Goal: Information Seeking & Learning: Find contact information

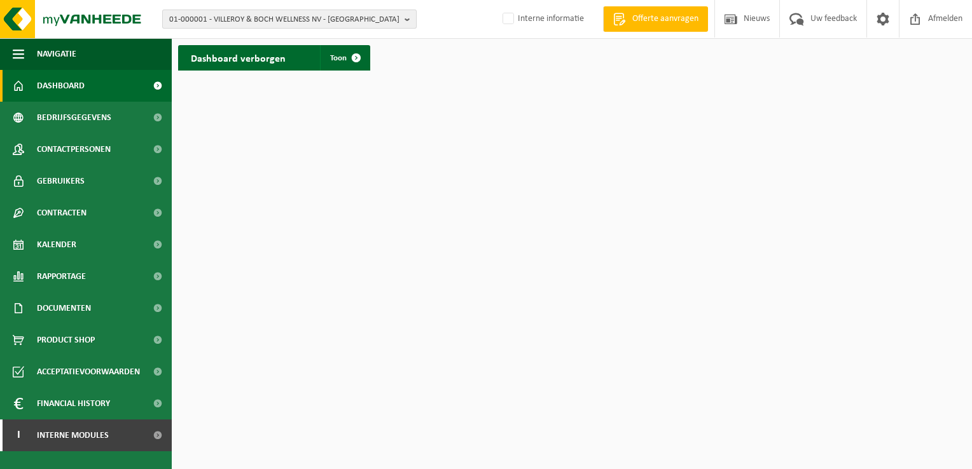
click at [405, 21] on b "button" at bounding box center [409, 19] width 11 height 18
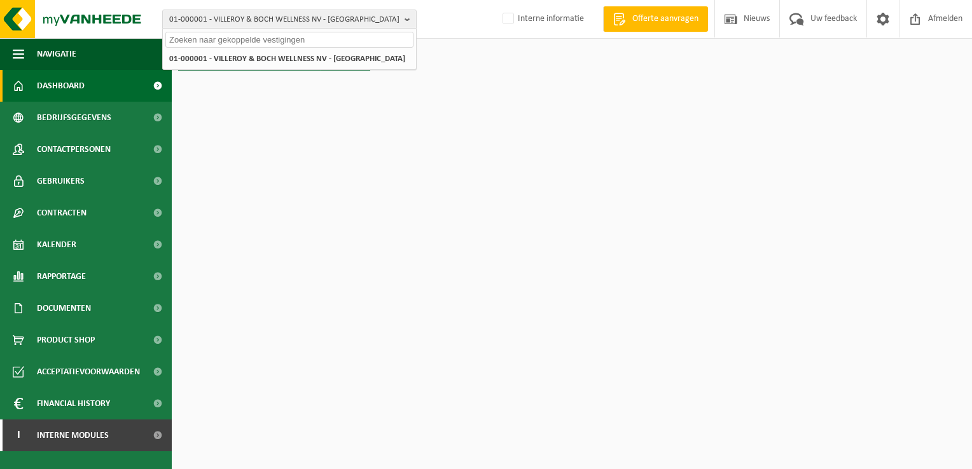
click at [224, 42] on input "text" at bounding box center [289, 40] width 248 height 16
paste input "01-004191"
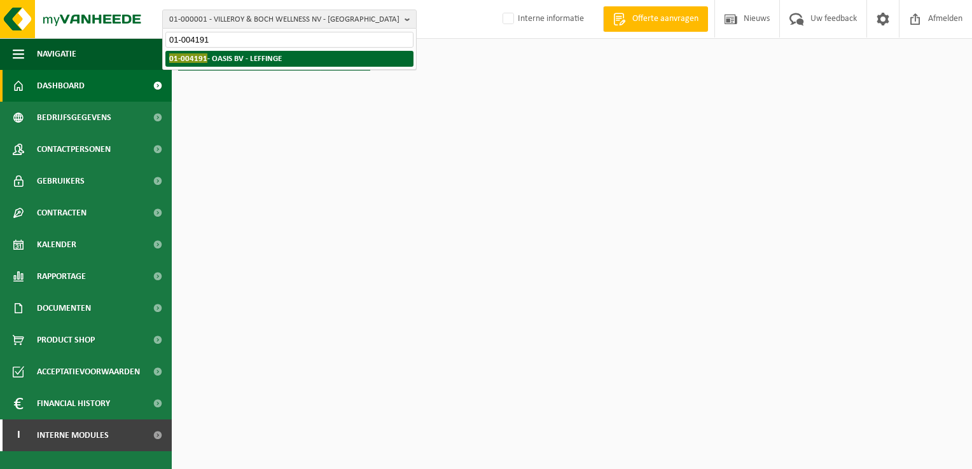
type input "01-004191"
click at [220, 55] on strong "01-004191 - OASIS BV - LEFFINGE" at bounding box center [225, 58] width 113 height 10
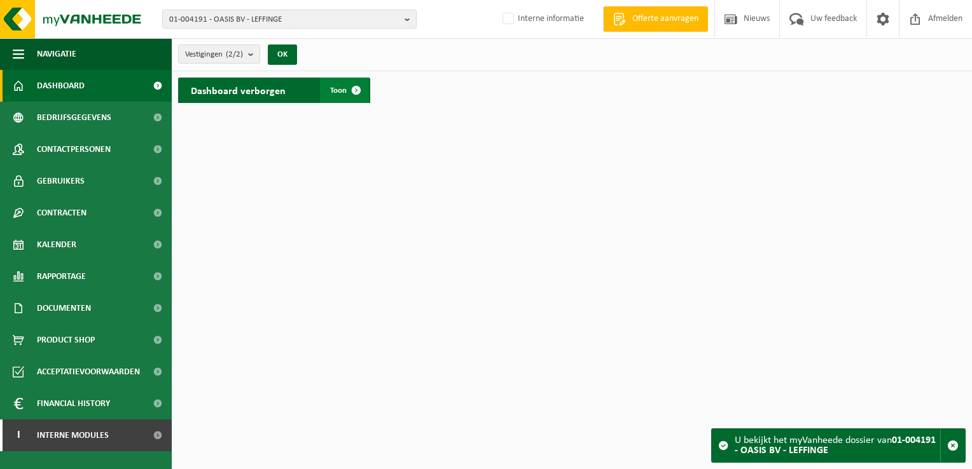
click at [356, 86] on span at bounding box center [355, 90] width 25 height 25
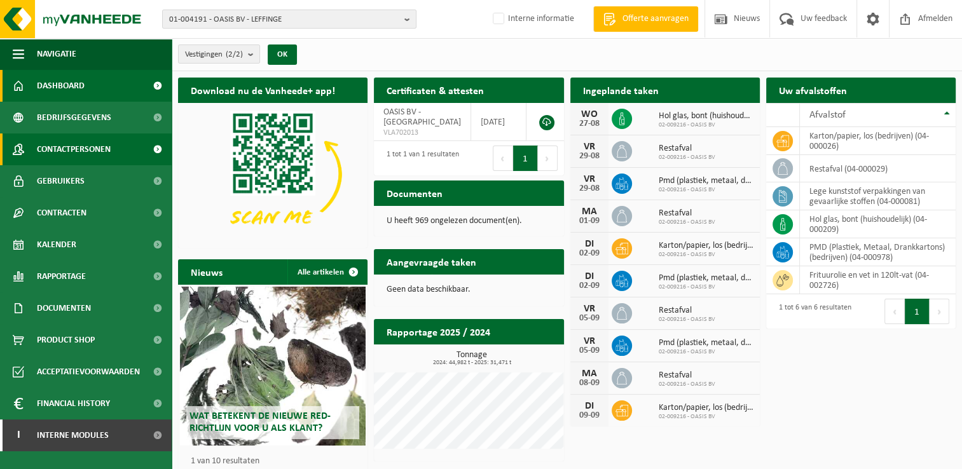
click at [98, 147] on span "Contactpersonen" at bounding box center [74, 150] width 74 height 32
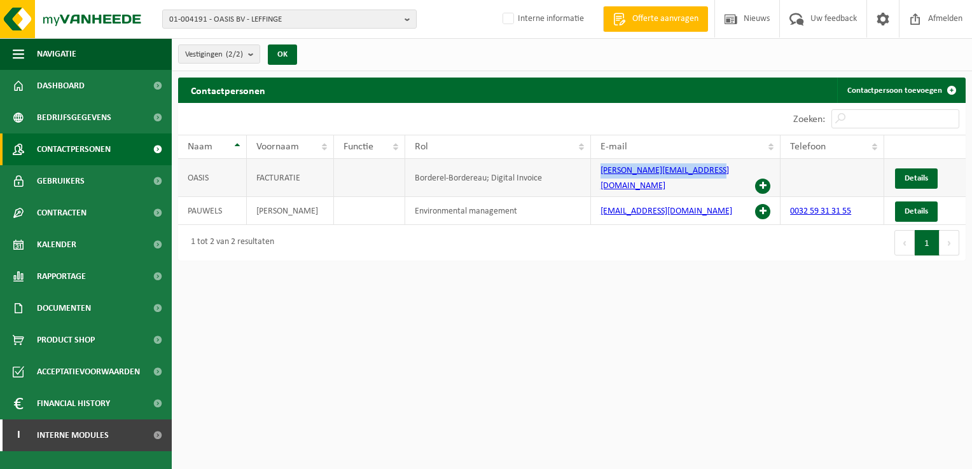
drag, startPoint x: 593, startPoint y: 174, endPoint x: 712, endPoint y: 173, distance: 119.6
click at [712, 173] on td "catherine@caravansdesmet.be" at bounding box center [686, 178] width 190 height 38
copy link "catherine@caravansdesmet.be"
drag, startPoint x: 406, startPoint y: 21, endPoint x: 393, endPoint y: 27, distance: 13.9
click at [405, 21] on b "button" at bounding box center [409, 19] width 11 height 18
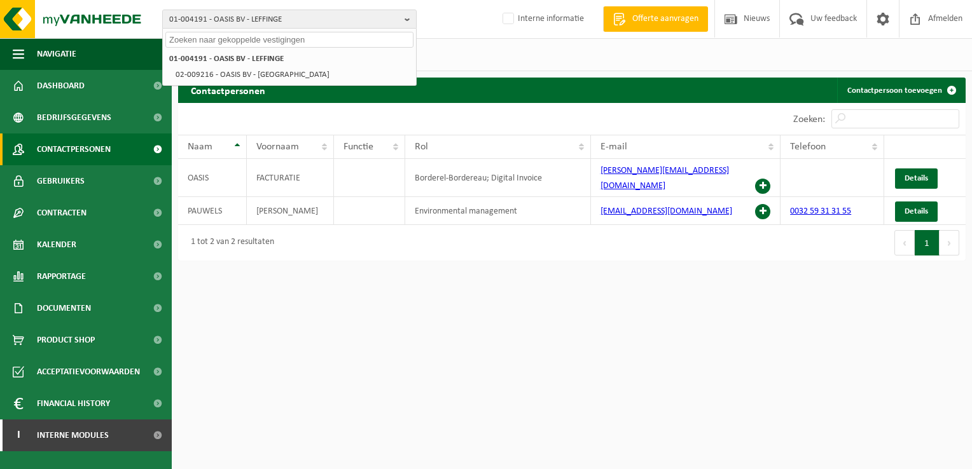
click at [274, 45] on input "text" at bounding box center [289, 40] width 248 height 16
paste input "01-004191"
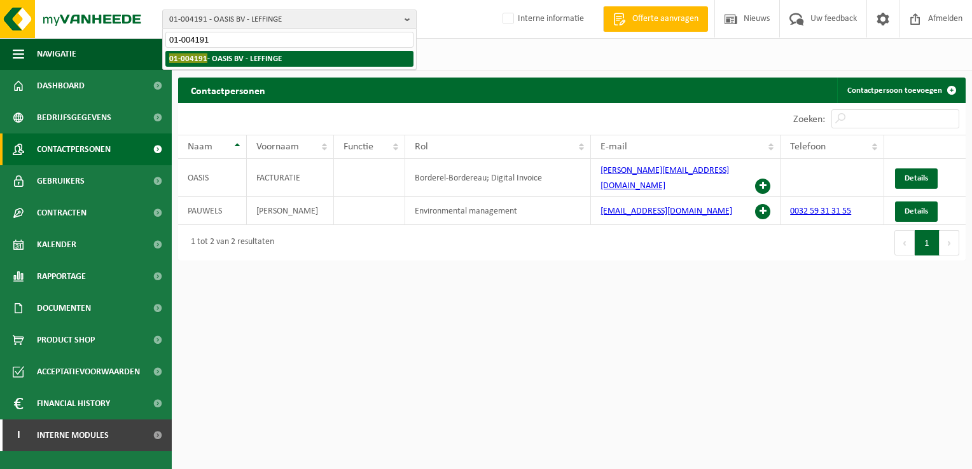
type input "01-004191"
click at [265, 56] on strong "01-004191 - OASIS BV - LEFFINGE" at bounding box center [225, 58] width 113 height 10
click at [259, 60] on strong "01-004191 - OASIS BV - LEFFINGE" at bounding box center [225, 58] width 113 height 10
click at [326, 57] on li "01-004191 - OASIS BV - LEFFINGE" at bounding box center [289, 59] width 248 height 16
click at [209, 55] on strong "01-004191 - OASIS BV - LEFFINGE" at bounding box center [225, 58] width 113 height 10
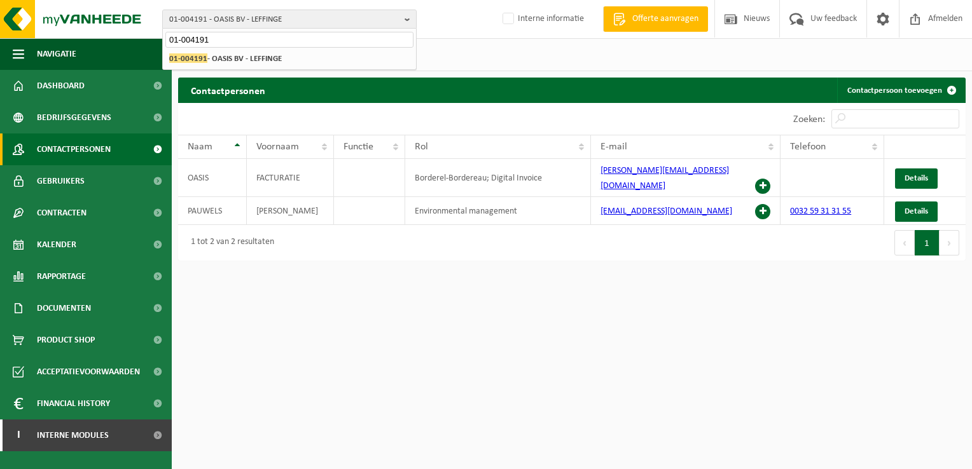
click at [478, 40] on div "Vestigingen (2/2) Alles selecteren Alles deselecteren Actieve selecteren OASIS …" at bounding box center [572, 54] width 800 height 33
click at [59, 148] on span "Contactpersonen" at bounding box center [74, 150] width 74 height 32
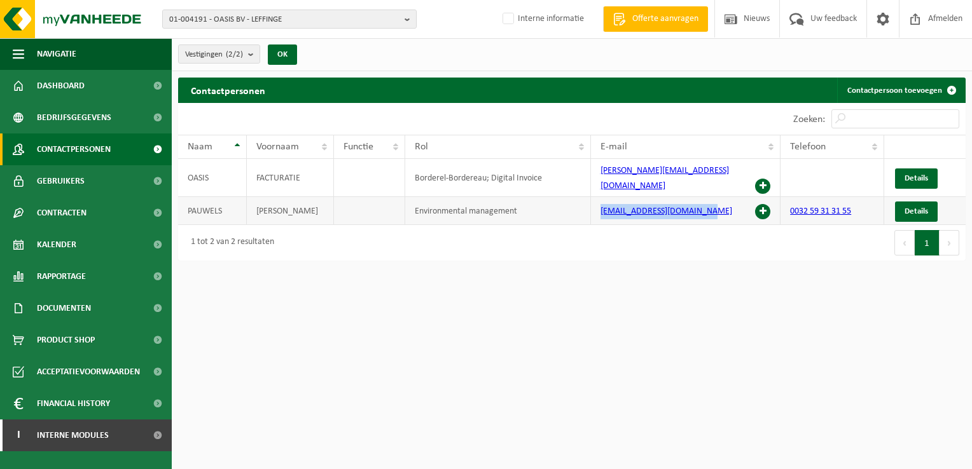
drag, startPoint x: 597, startPoint y: 198, endPoint x: 696, endPoint y: 207, distance: 99.7
click at [696, 207] on td "info@verblijfparkoasis.be" at bounding box center [686, 211] width 190 height 28
copy link "info@verblijfparkoasis.be"
click at [404, 20] on b "button" at bounding box center [409, 19] width 11 height 18
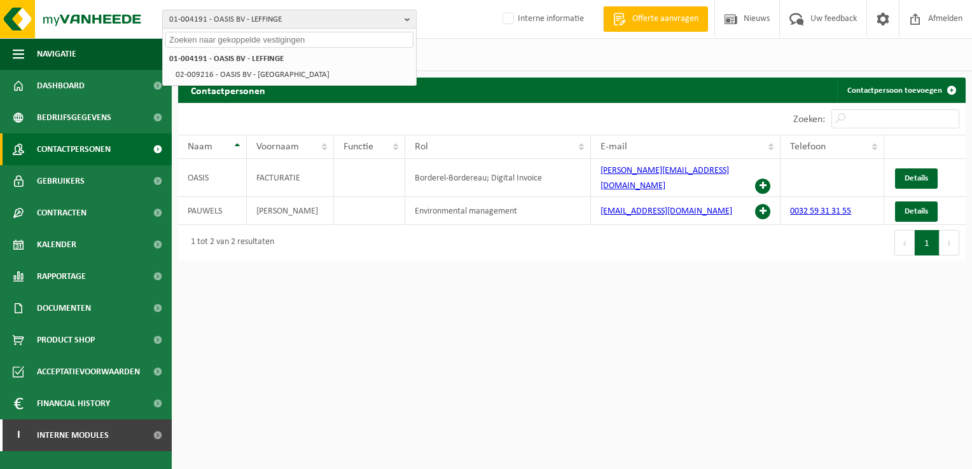
click at [225, 39] on input "text" at bounding box center [289, 40] width 248 height 16
paste input "01-053179"
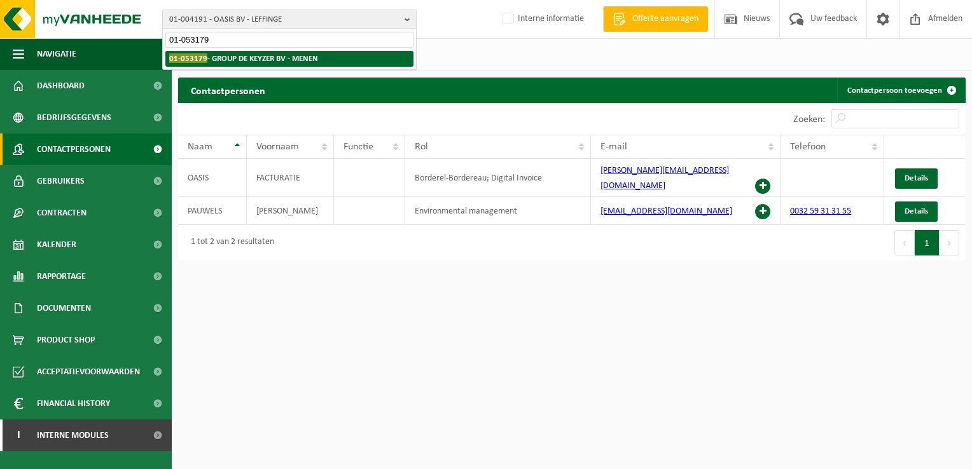
type input "01-053179"
click at [223, 60] on strong "01-053179 - GROUP DE KEYZER BV - MENEN" at bounding box center [243, 58] width 149 height 10
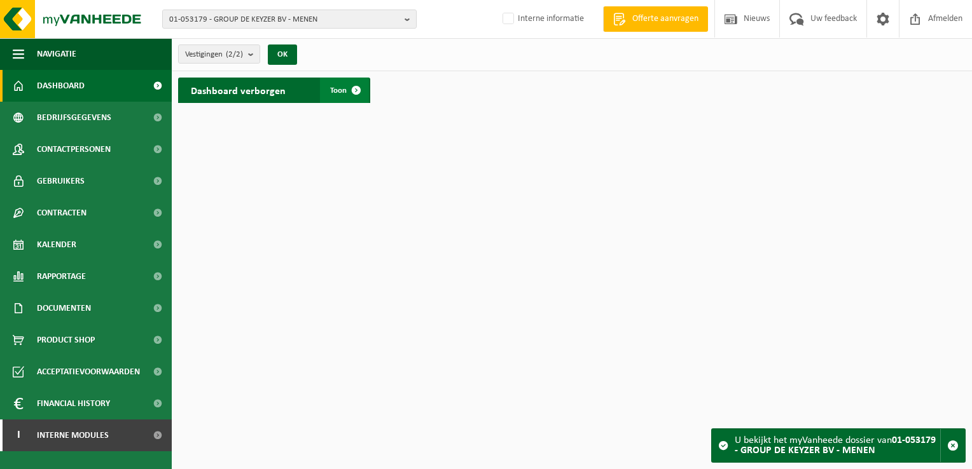
click at [354, 93] on span at bounding box center [355, 90] width 25 height 25
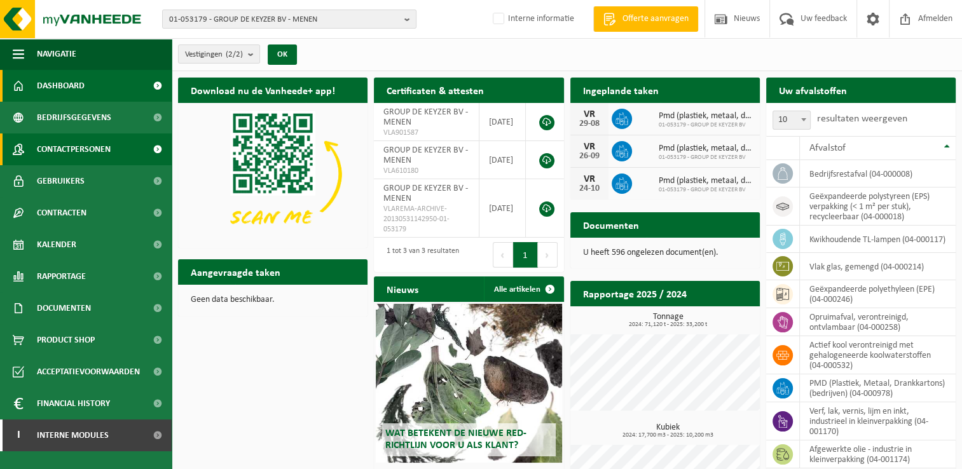
click at [100, 146] on span "Contactpersonen" at bounding box center [74, 150] width 74 height 32
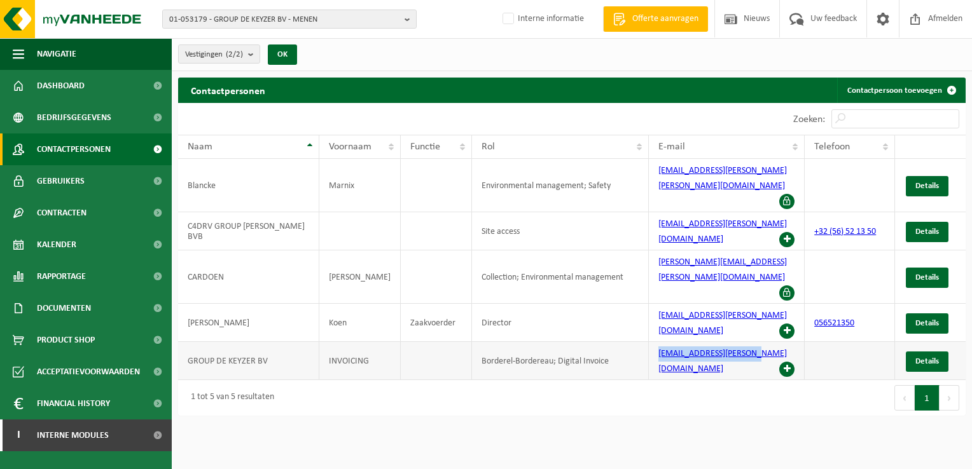
drag, startPoint x: 651, startPoint y: 280, endPoint x: 752, endPoint y: 273, distance: 101.3
click at [752, 342] on td "boekhouding@dekeyzer.be" at bounding box center [727, 361] width 156 height 38
copy link "boekhouding@dekeyzer.be"
click at [406, 23] on b "button" at bounding box center [409, 19] width 11 height 18
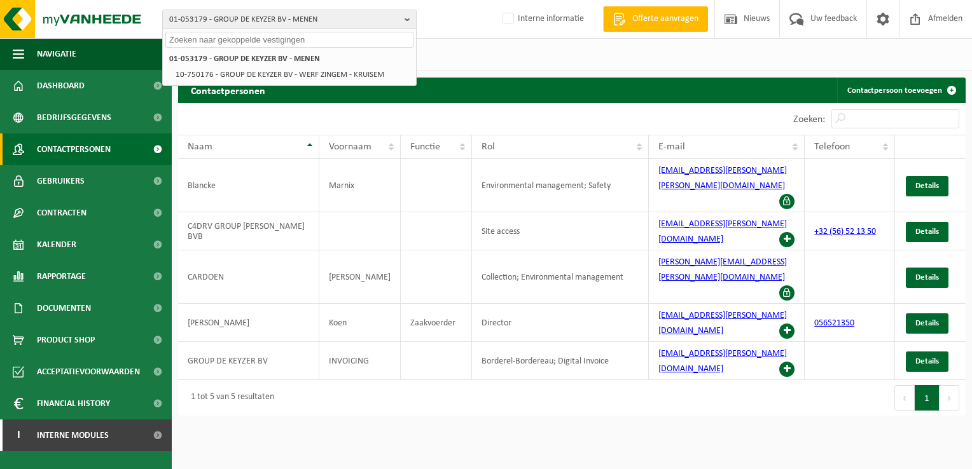
click at [287, 38] on input "text" at bounding box center [289, 40] width 248 height 16
paste input "01-060018"
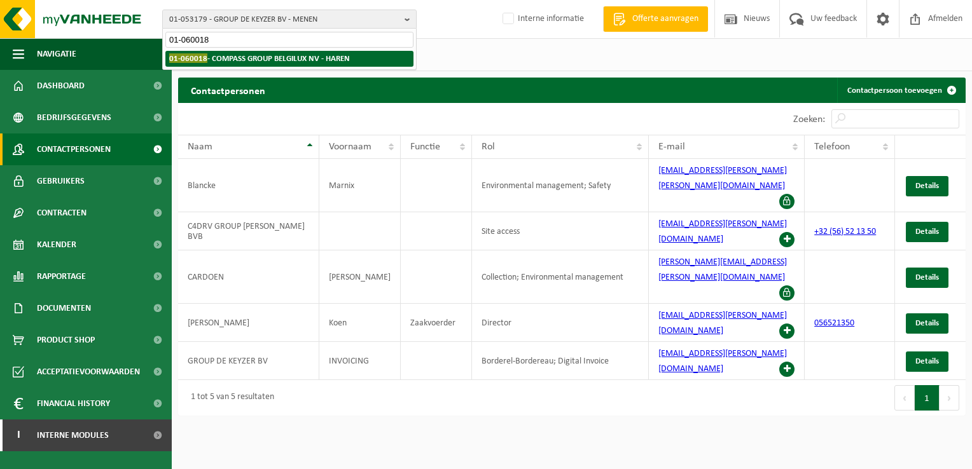
type input "01-060018"
click at [265, 55] on strong "01-060018 - COMPASS GROUP BELGILUX NV - HAREN" at bounding box center [259, 58] width 181 height 10
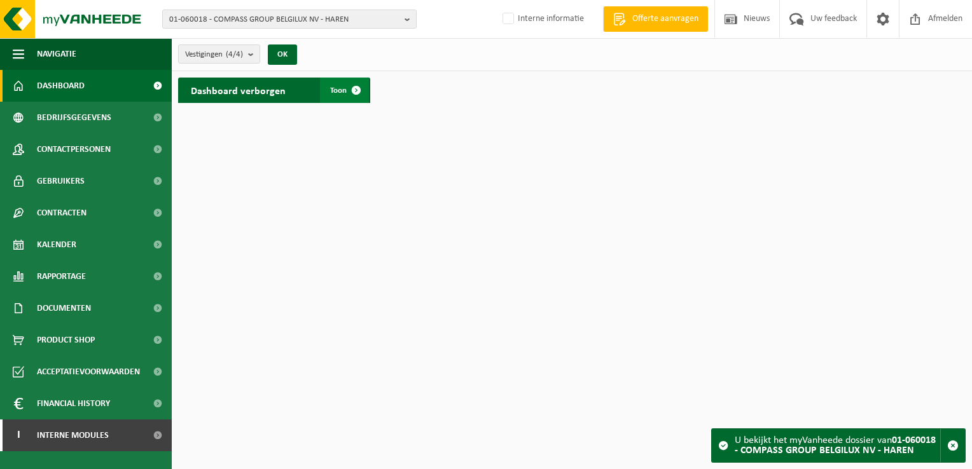
click at [354, 91] on span at bounding box center [355, 90] width 25 height 25
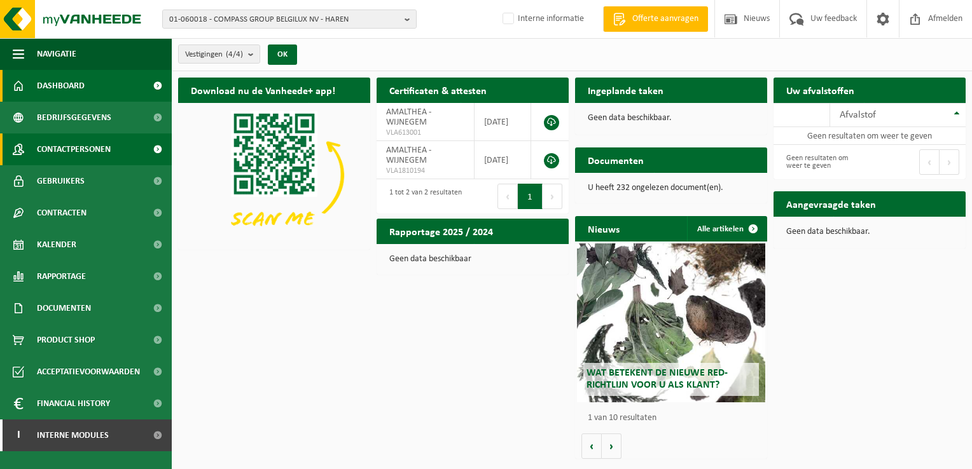
click at [122, 150] on link "Contactpersonen" at bounding box center [86, 150] width 172 height 32
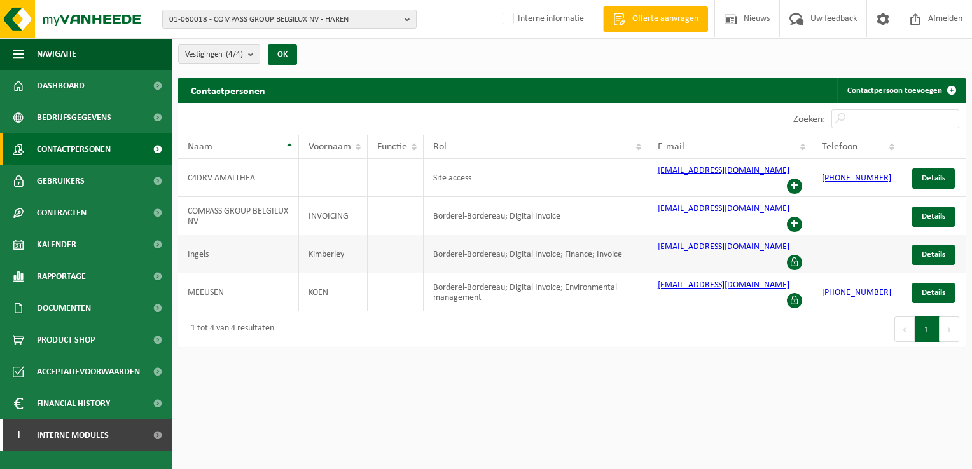
drag, startPoint x: 660, startPoint y: 232, endPoint x: 796, endPoint y: 226, distance: 135.6
click at [796, 235] on td "kimberley.ingels@gourmetinvent.be" at bounding box center [730, 254] width 164 height 38
copy link "kimberley.ingels@gourmetinvent.be"
click at [733, 382] on html "01-060018 - COMPASS GROUP BELGILUX NV - HAREN 01-060018 - COMPASS GROUP BELGILU…" at bounding box center [486, 234] width 972 height 469
drag, startPoint x: 662, startPoint y: 227, endPoint x: 798, endPoint y: 223, distance: 135.5
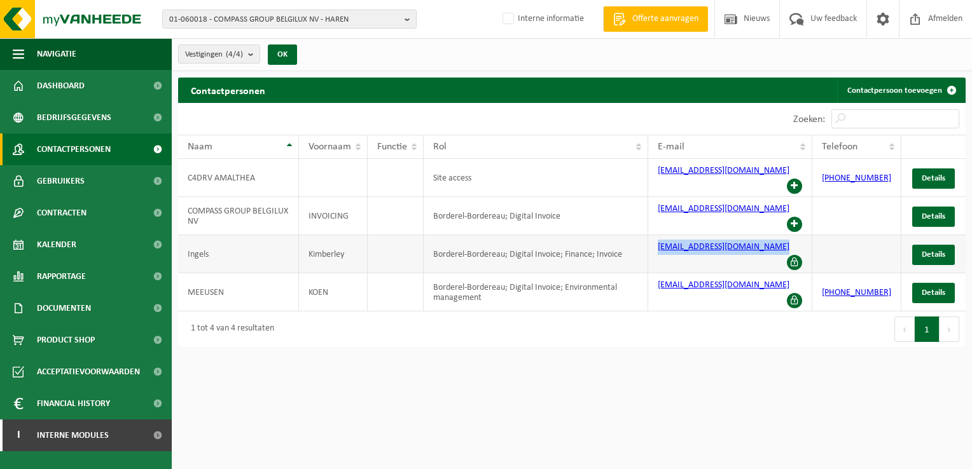
click at [798, 235] on td "kimberley.ingels@gourmetinvent.be" at bounding box center [730, 254] width 164 height 38
copy link "kimberley.ingels@gourmetinvent.be"
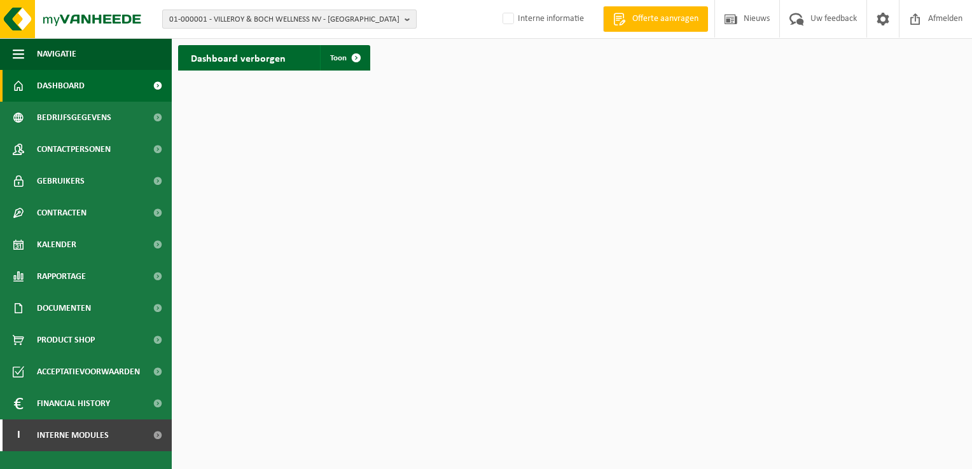
click at [407, 22] on b "button" at bounding box center [409, 19] width 11 height 18
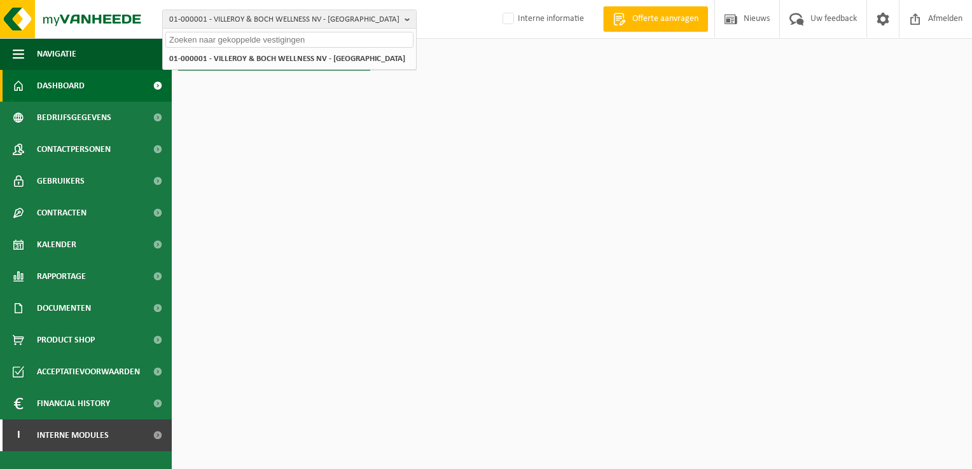
click at [307, 34] on input "text" at bounding box center [289, 40] width 248 height 16
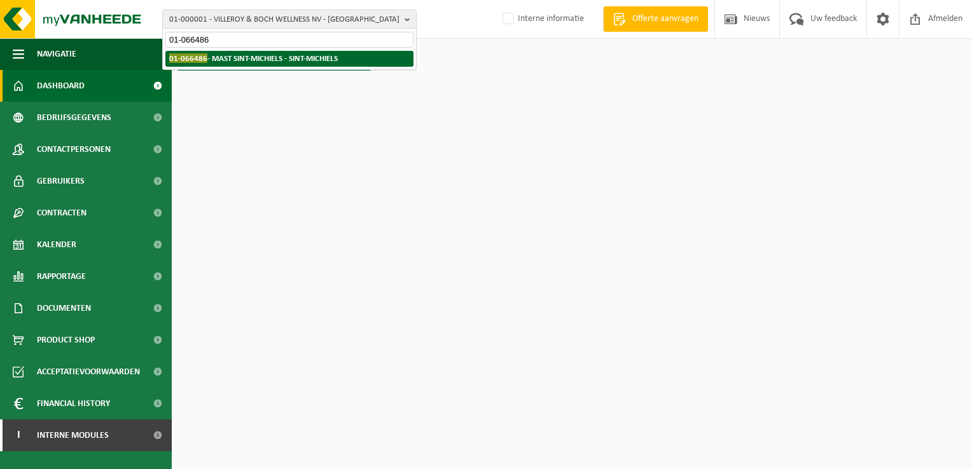
type input "01-066486"
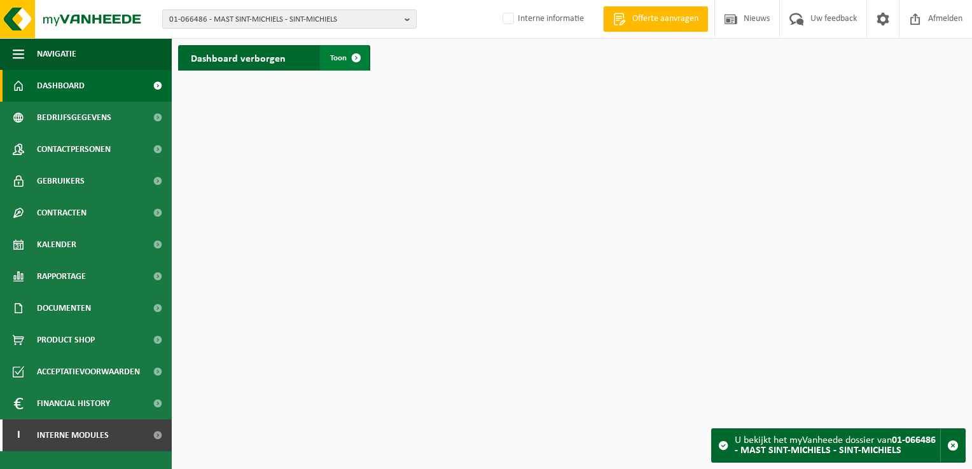
click at [354, 56] on span at bounding box center [355, 57] width 25 height 25
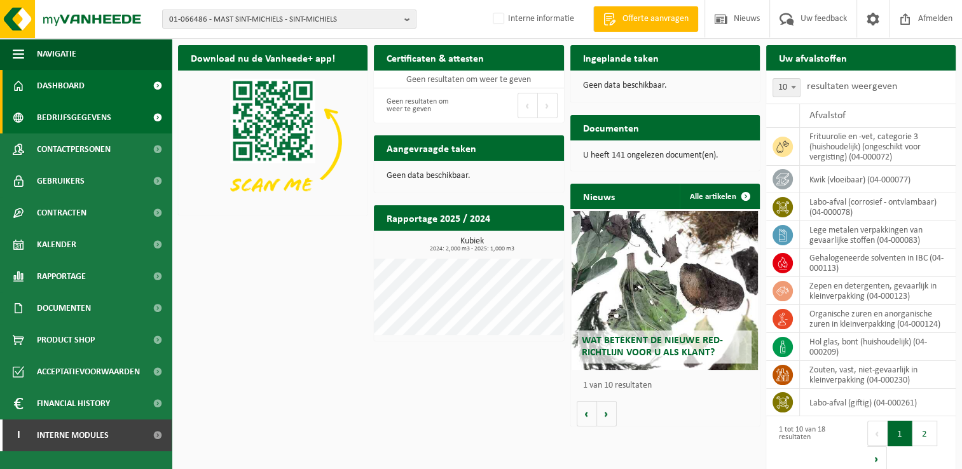
click at [89, 113] on span "Bedrijfsgegevens" at bounding box center [74, 118] width 74 height 32
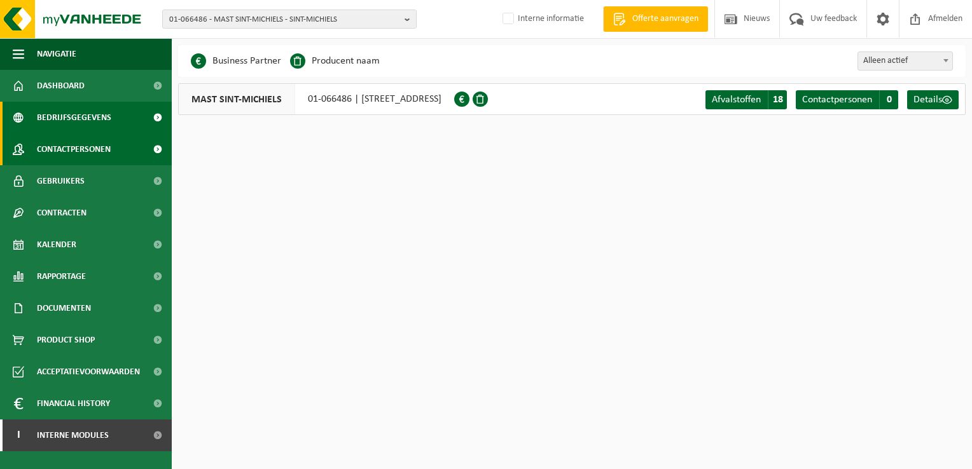
click at [77, 149] on span "Contactpersonen" at bounding box center [74, 150] width 74 height 32
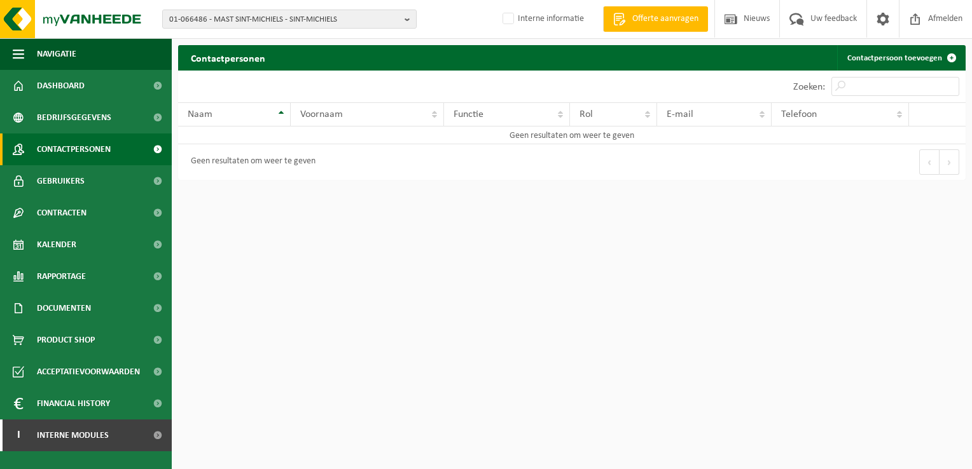
click at [76, 149] on span "Contactpersonen" at bounding box center [74, 150] width 74 height 32
click at [406, 13] on b "button" at bounding box center [409, 19] width 11 height 18
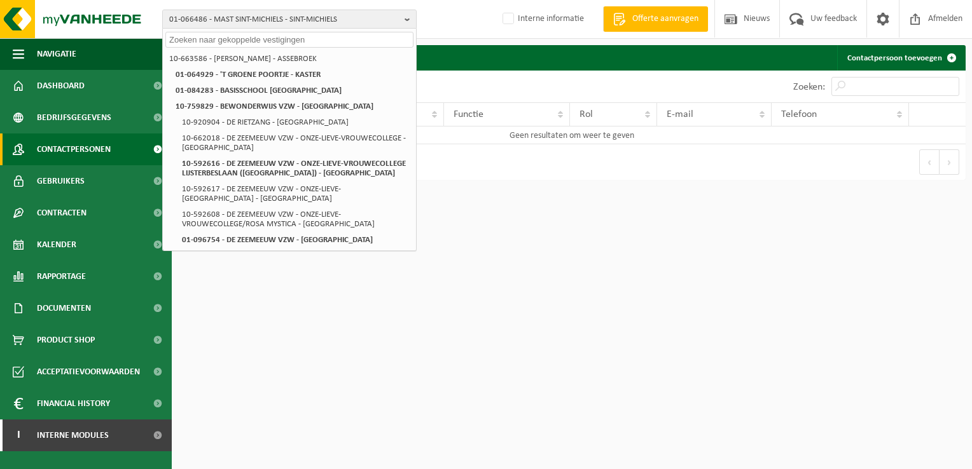
click at [242, 37] on input "text" at bounding box center [289, 40] width 248 height 16
paste input "01-070541"
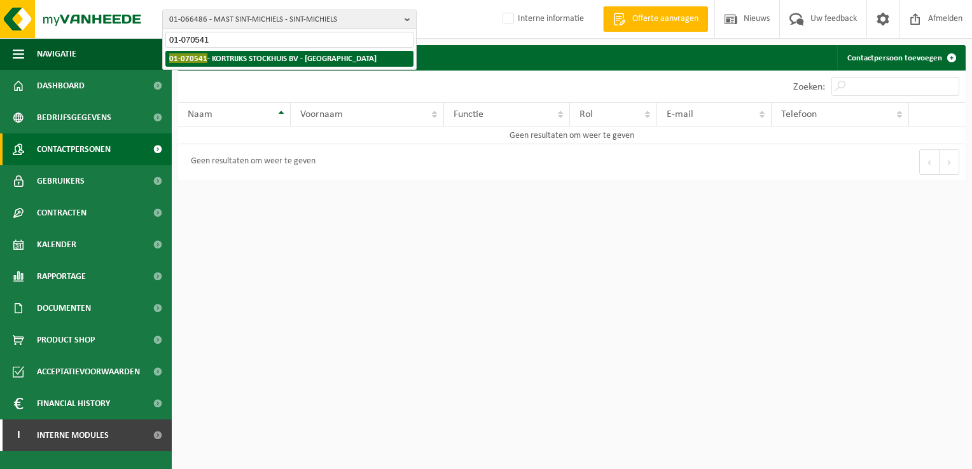
type input "01-070541"
click at [227, 58] on strong "01-070541 - KORTRIJKS STOCKHUIS BV - KORTRIJK" at bounding box center [272, 58] width 207 height 10
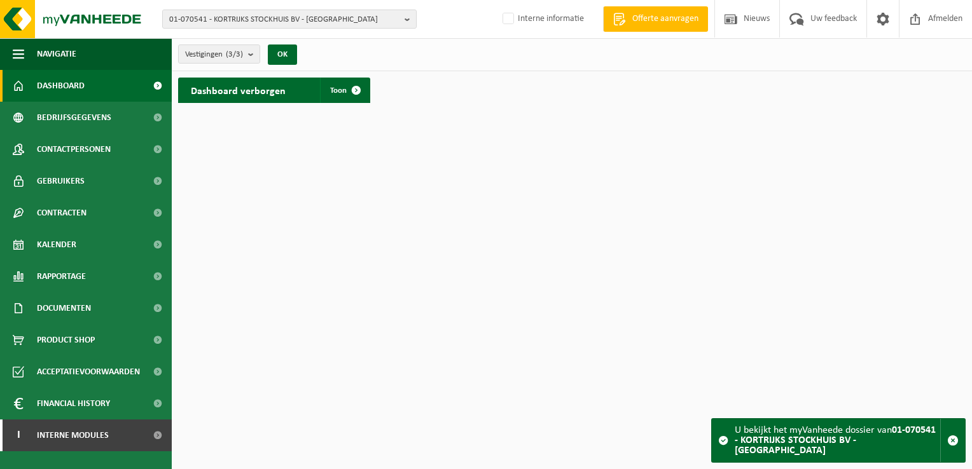
drag, startPoint x: 357, startPoint y: 94, endPoint x: 349, endPoint y: 104, distance: 13.5
click at [358, 94] on span at bounding box center [355, 90] width 25 height 25
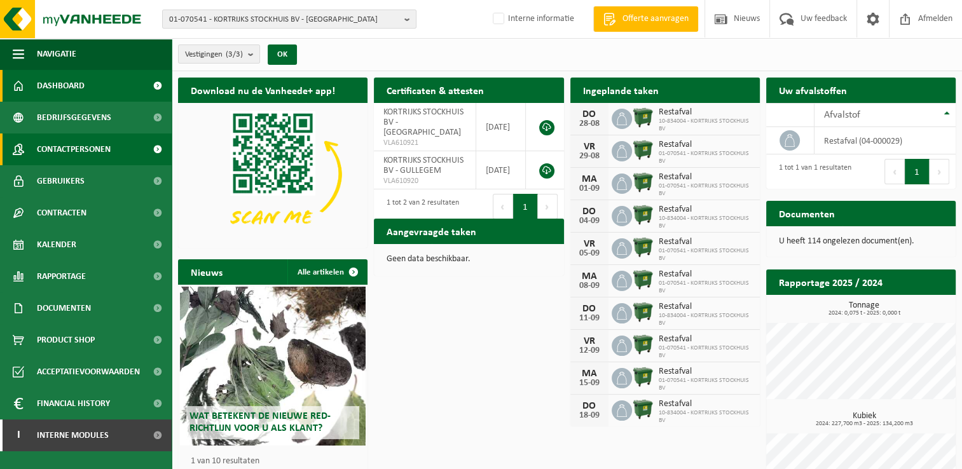
click at [106, 148] on span "Contactpersonen" at bounding box center [74, 150] width 74 height 32
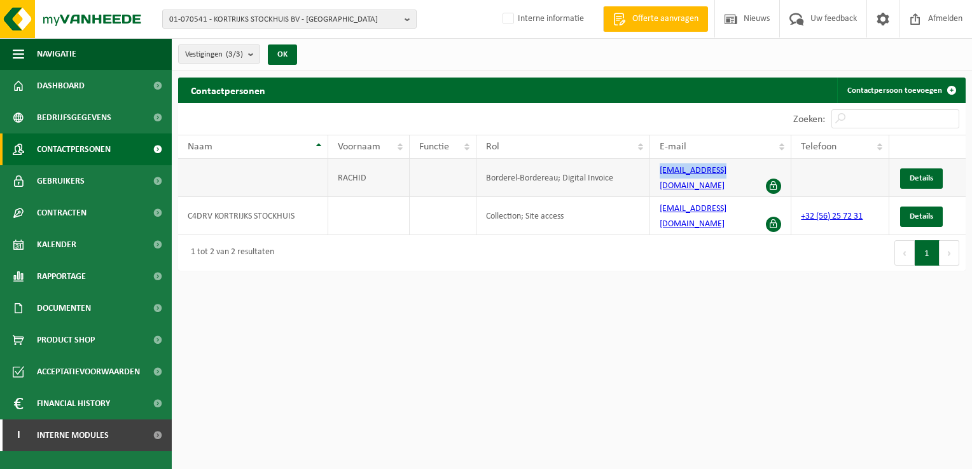
drag, startPoint x: 658, startPoint y: 165, endPoint x: 719, endPoint y: 172, distance: 60.8
click at [719, 172] on td "info@rachidi.be" at bounding box center [720, 178] width 141 height 38
copy link "info@rachidi.be"
click at [404, 21] on b "button" at bounding box center [409, 19] width 11 height 18
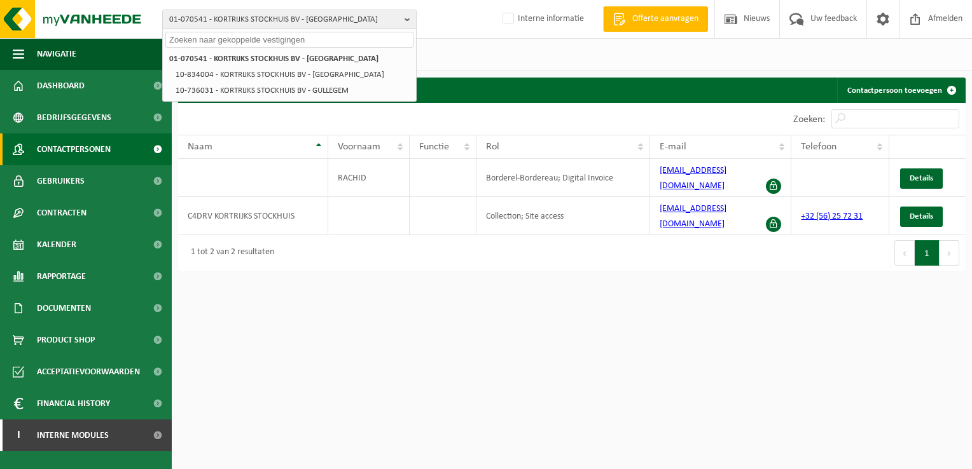
click at [183, 39] on input "text" at bounding box center [289, 40] width 248 height 16
paste input "01-083770"
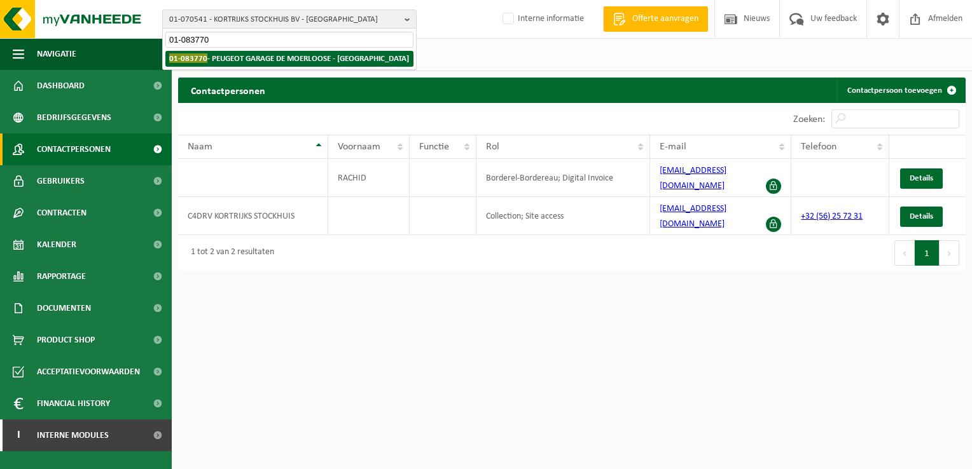
type input "01-083770"
click at [226, 57] on strong "01-083770 - PEUGEOT GARAGE DE MOERLOOSE - SINT-MARTENS-LATEM" at bounding box center [289, 58] width 240 height 10
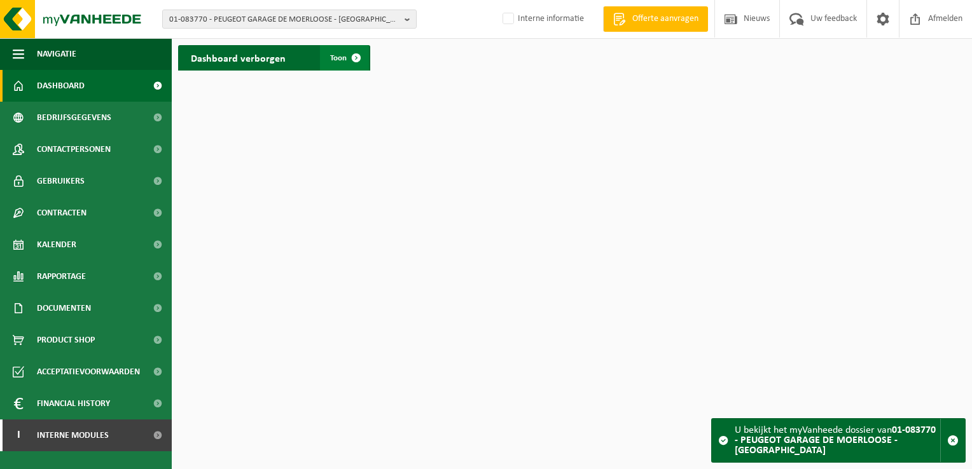
click at [357, 62] on span at bounding box center [355, 57] width 25 height 25
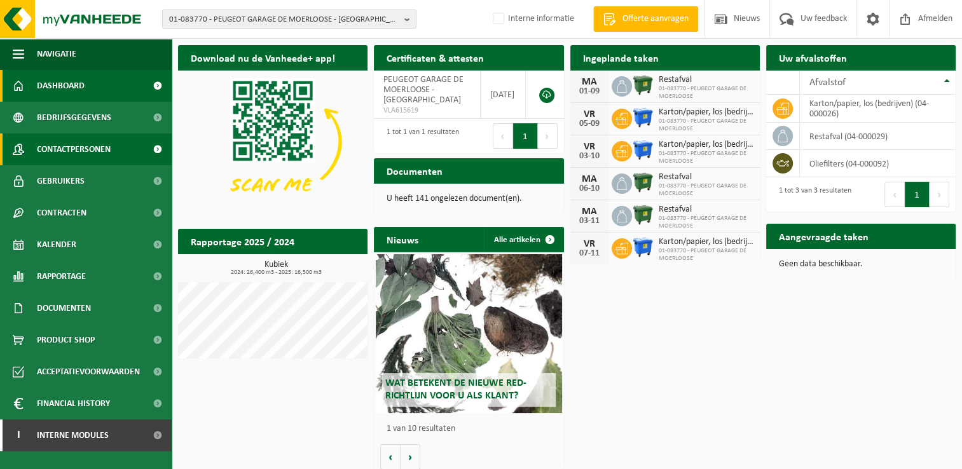
click at [102, 145] on span "Contactpersonen" at bounding box center [74, 150] width 74 height 32
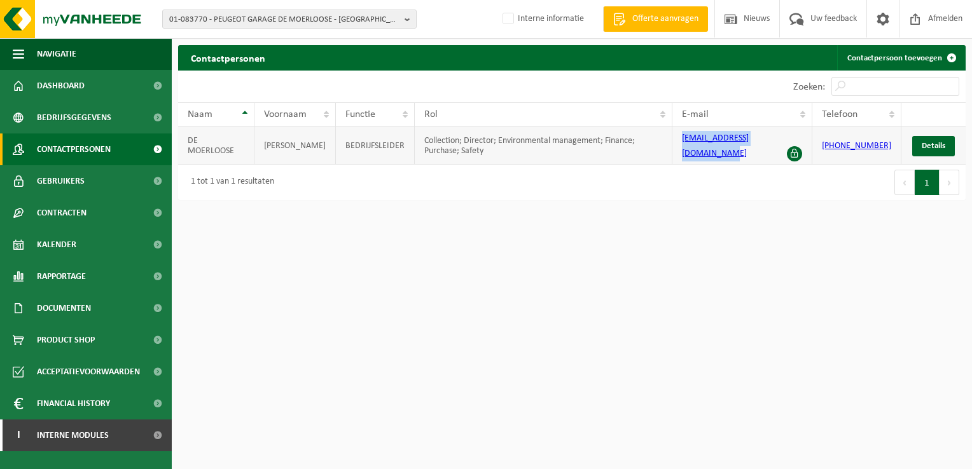
drag, startPoint x: 689, startPoint y: 141, endPoint x: 808, endPoint y: 141, distance: 118.9
click at [808, 141] on td "demoerloose.bvba@skynet.be" at bounding box center [742, 146] width 140 height 38
copy link "demoerloose.bvba@skynet.be"
drag, startPoint x: 406, startPoint y: 18, endPoint x: 315, endPoint y: 20, distance: 91.0
click at [406, 19] on b "button" at bounding box center [409, 19] width 11 height 18
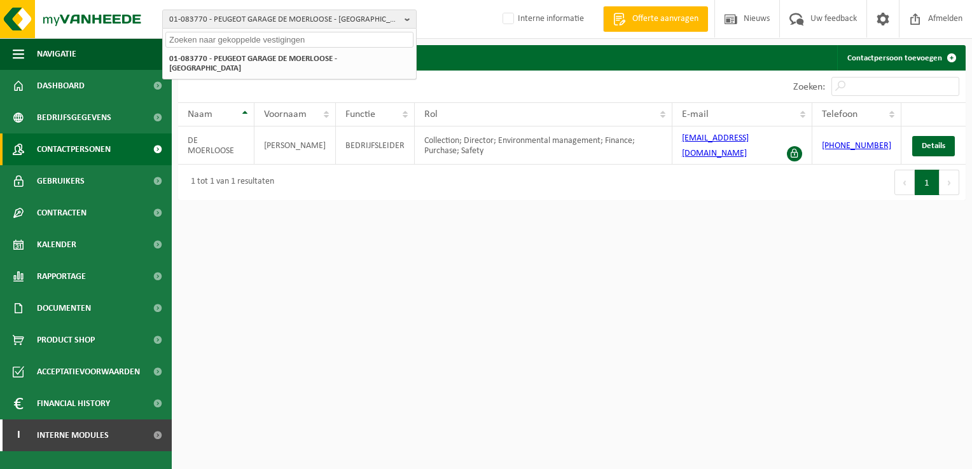
click at [198, 38] on input "text" at bounding box center [289, 40] width 248 height 16
paste input "01-087141"
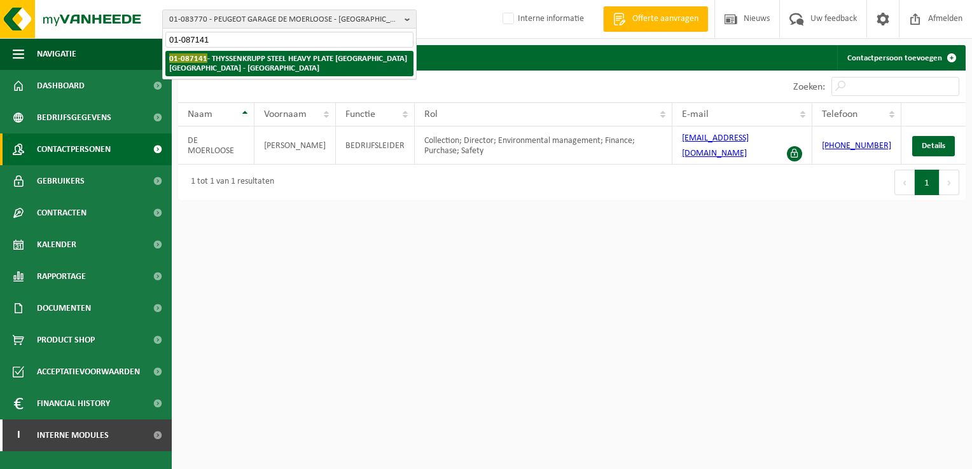
type input "01-087141"
click at [211, 62] on strong "01-087141 - THYSSENKRUPP STEEL HEAVY PLATE ANTWERP NV - ANTWERPEN" at bounding box center [288, 62] width 238 height 19
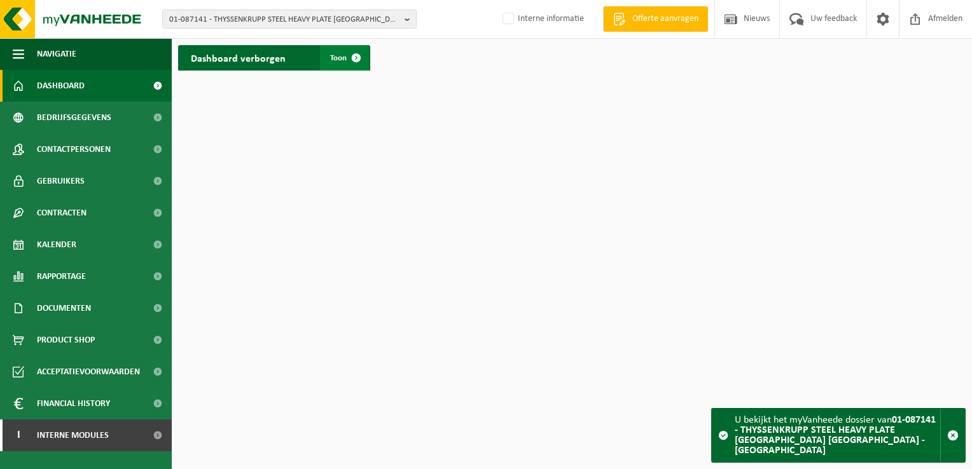
click at [355, 59] on span at bounding box center [355, 57] width 25 height 25
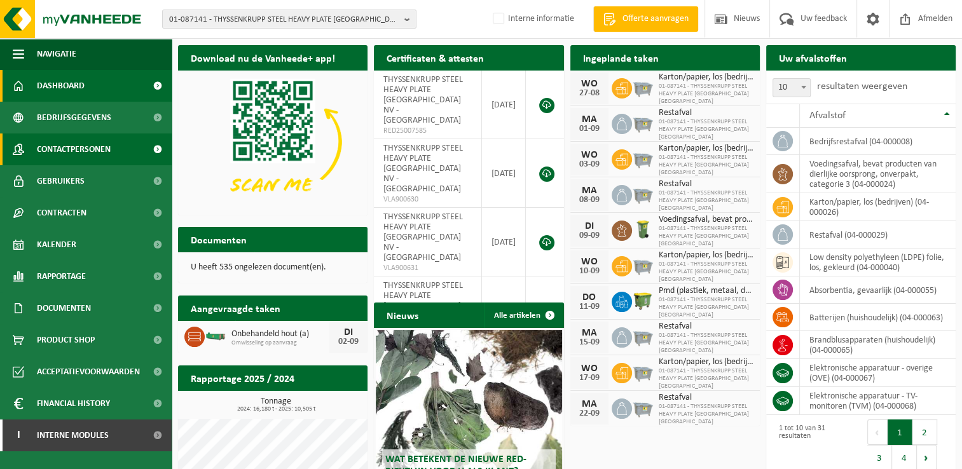
click at [112, 146] on link "Contactpersonen" at bounding box center [86, 150] width 172 height 32
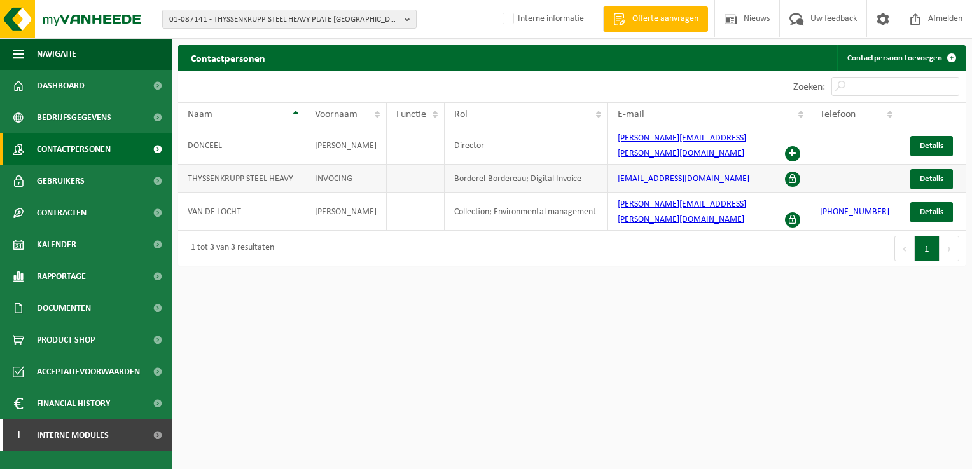
drag, startPoint x: 609, startPoint y: 175, endPoint x: 748, endPoint y: 172, distance: 138.7
click at [748, 172] on td "hpa.invoice@thyssenkrupp-steel.com" at bounding box center [709, 179] width 202 height 28
copy link "hpa.invoice@thyssenkrupp-steel.com"
click at [406, 23] on b "button" at bounding box center [409, 19] width 11 height 18
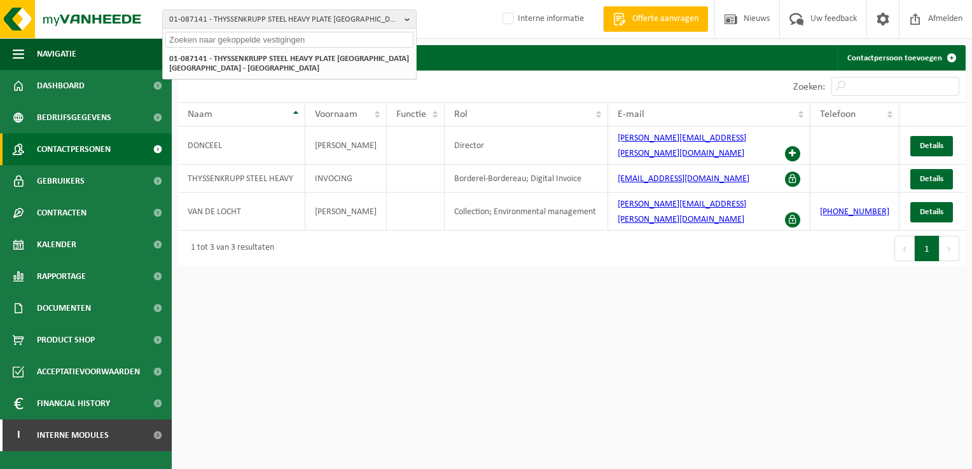
click at [229, 39] on input "text" at bounding box center [289, 40] width 248 height 16
paste input "01-088590"
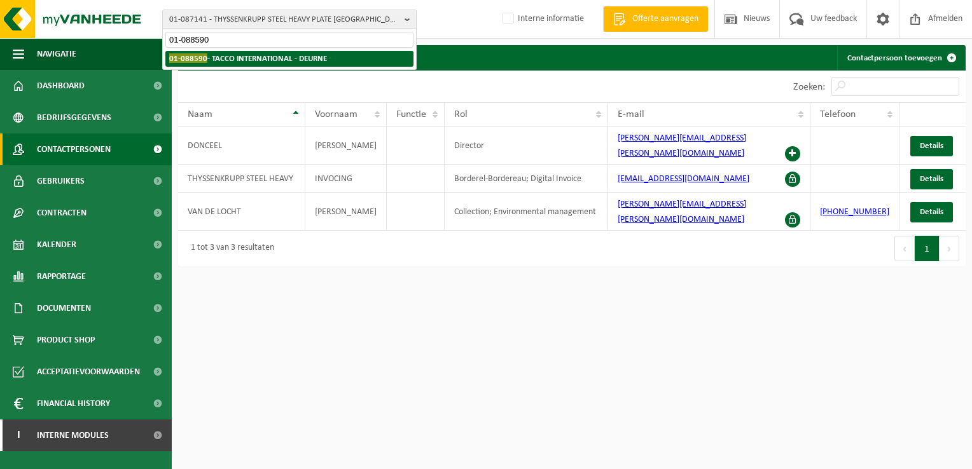
type input "01-088590"
click at [199, 59] on span "01-088590" at bounding box center [188, 58] width 38 height 10
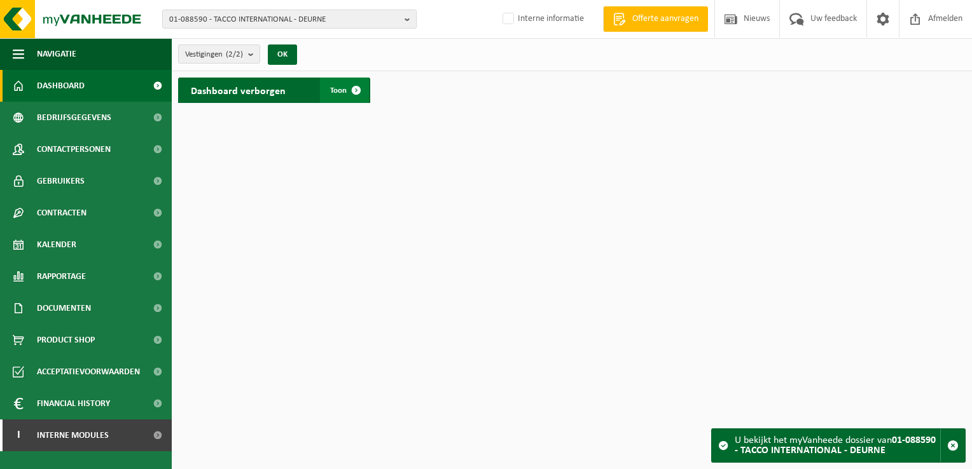
click at [359, 90] on span at bounding box center [355, 90] width 25 height 25
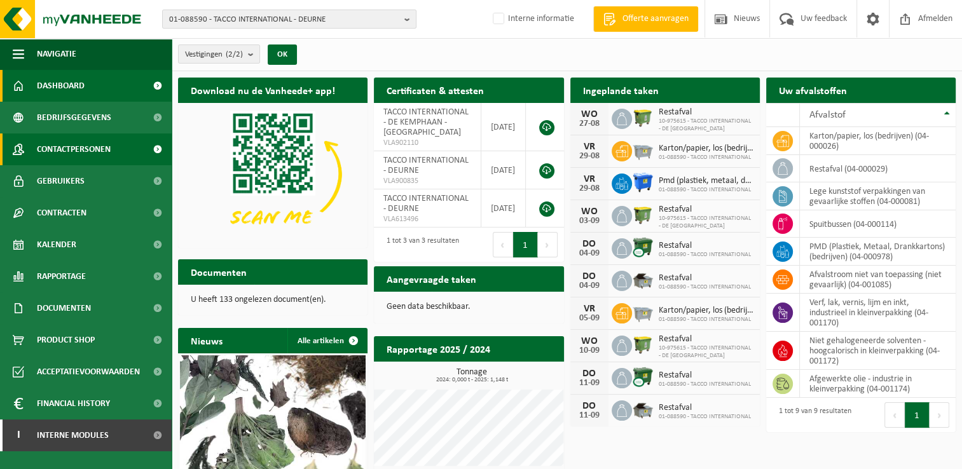
click at [69, 147] on span "Contactpersonen" at bounding box center [74, 150] width 74 height 32
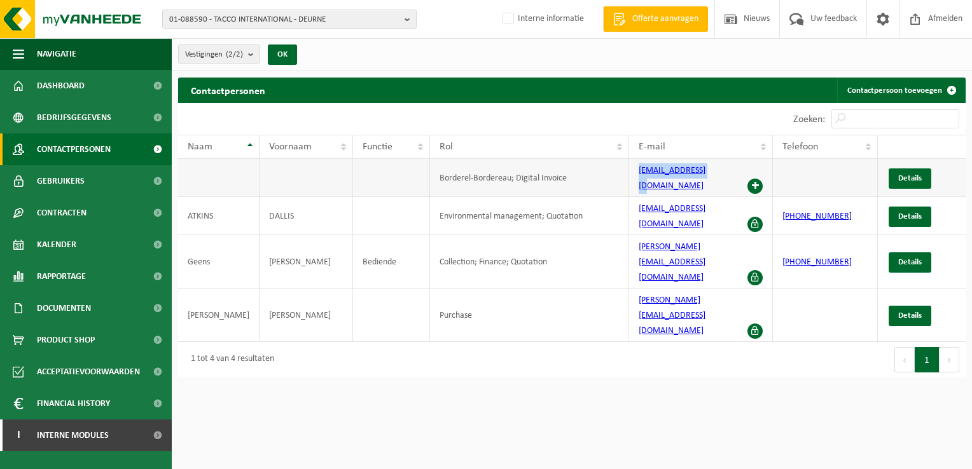
drag, startPoint x: 633, startPoint y: 174, endPoint x: 714, endPoint y: 179, distance: 80.9
click at [714, 179] on td "[EMAIL_ADDRESS][DOMAIN_NAME]" at bounding box center [701, 178] width 144 height 38
copy link "[EMAIL_ADDRESS][DOMAIN_NAME]"
click at [649, 365] on html "01-088590 - TACCO INTERNATIONAL - DEURNE 01-088590 - TACCO INTERNATIONAL - DEUR…" at bounding box center [486, 234] width 972 height 469
drag, startPoint x: 634, startPoint y: 169, endPoint x: 712, endPoint y: 178, distance: 78.7
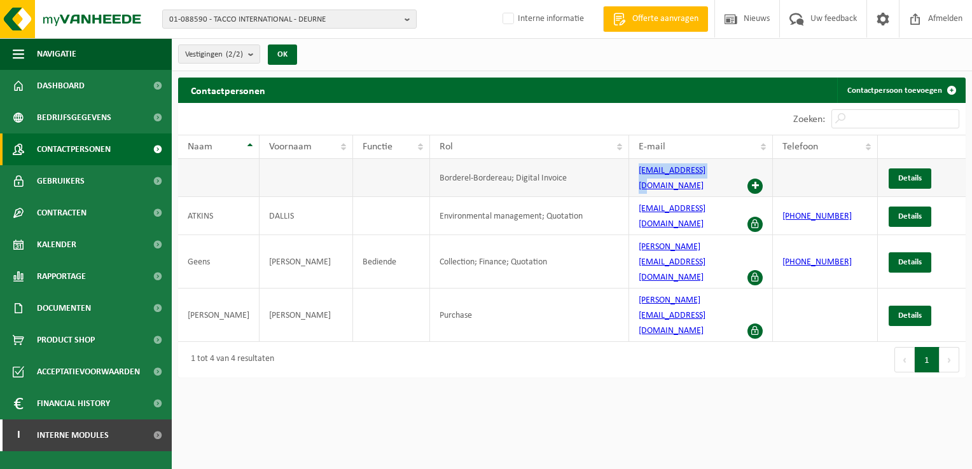
click at [712, 178] on td "[EMAIL_ADDRESS][DOMAIN_NAME]" at bounding box center [701, 178] width 144 height 38
copy link "[EMAIL_ADDRESS][DOMAIN_NAME]"
click at [406, 22] on b "button" at bounding box center [409, 19] width 11 height 18
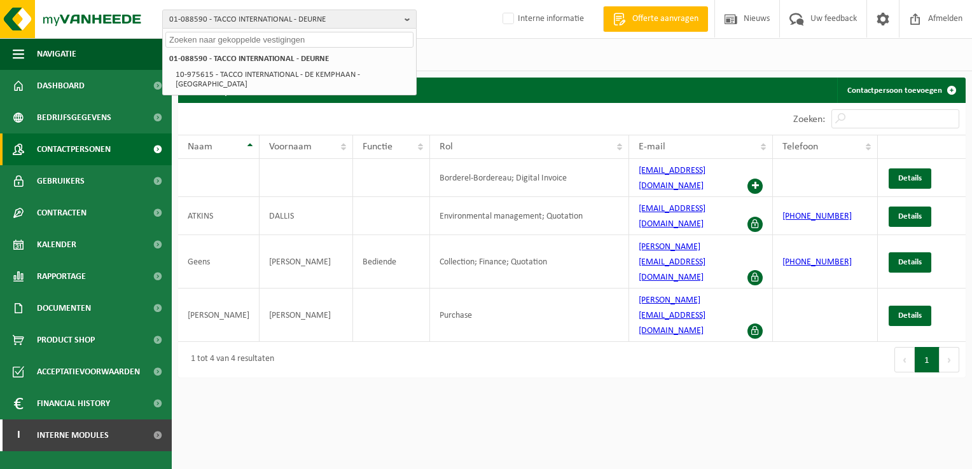
click at [203, 37] on input "text" at bounding box center [289, 40] width 248 height 16
paste input "01-094898"
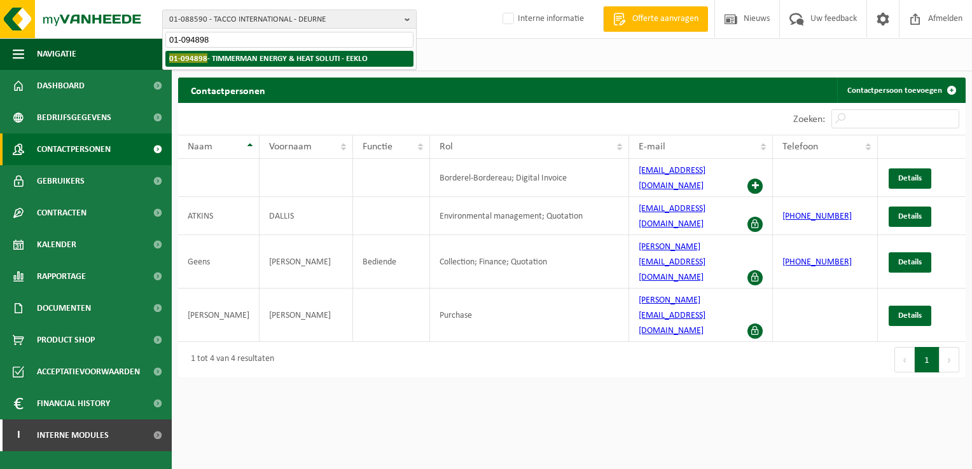
type input "01-094898"
click at [187, 58] on span "01-094898" at bounding box center [188, 58] width 38 height 10
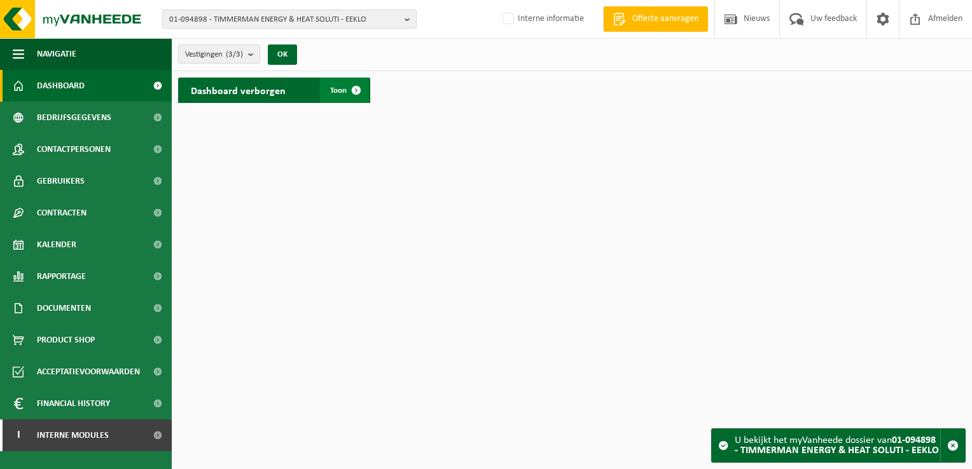
click at [357, 93] on span at bounding box center [355, 90] width 25 height 25
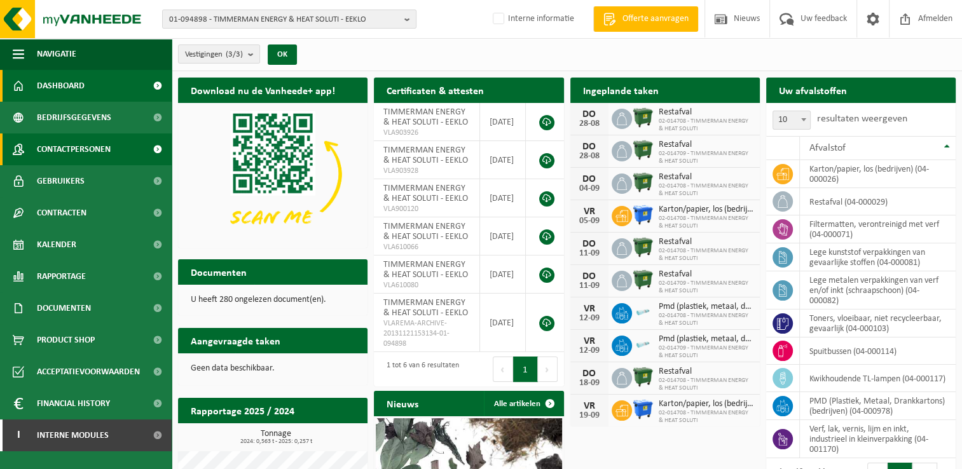
click at [137, 148] on link "Contactpersonen" at bounding box center [86, 150] width 172 height 32
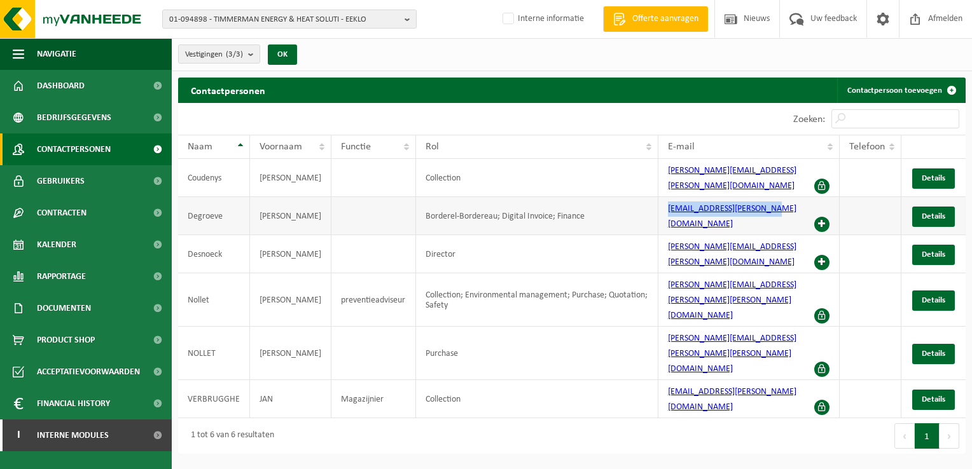
drag, startPoint x: 658, startPoint y: 219, endPoint x: 782, endPoint y: 220, distance: 124.7
click at [782, 220] on td "[EMAIL_ADDRESS][PERSON_NAME][DOMAIN_NAME]" at bounding box center [748, 216] width 181 height 38
copy link "[EMAIL_ADDRESS][PERSON_NAME][DOMAIN_NAME]"
